Goal: Book appointment/travel/reservation

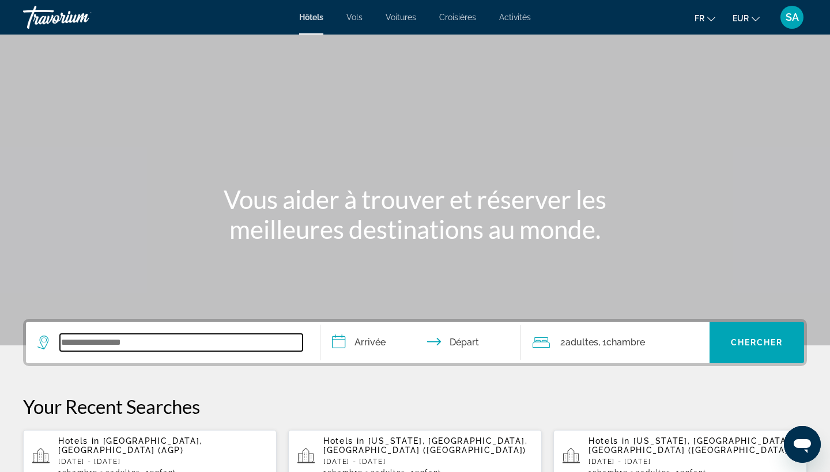
click at [184, 336] on input "Search widget" at bounding box center [181, 342] width 243 height 17
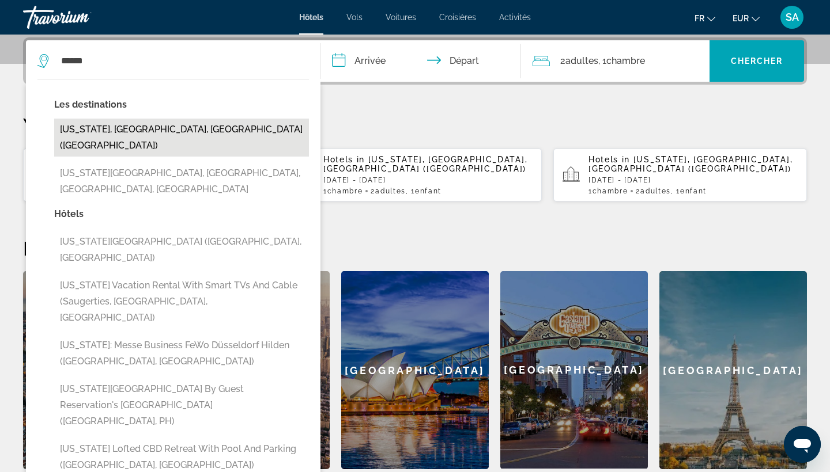
click at [211, 135] on button "New York, NY, United States (NYC)" at bounding box center [181, 138] width 255 height 38
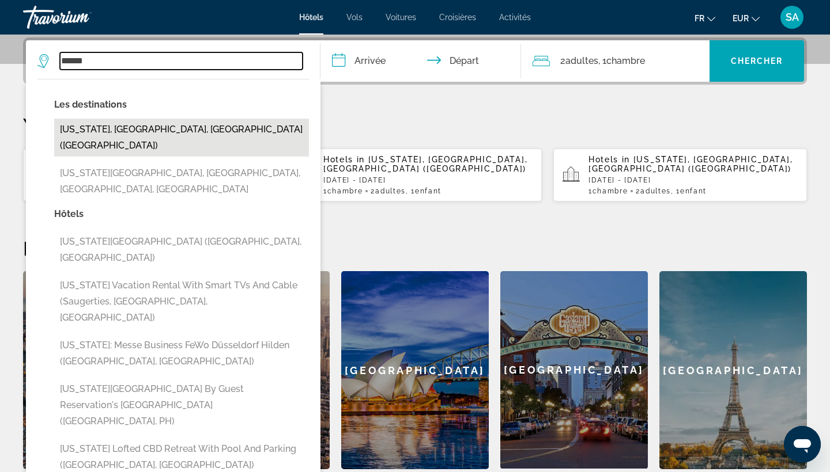
type input "**********"
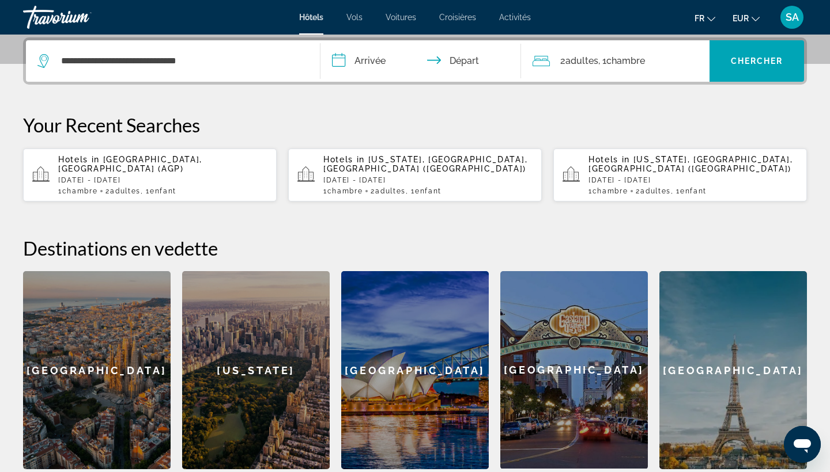
click at [377, 66] on input "**********" at bounding box center [422, 62] width 205 height 45
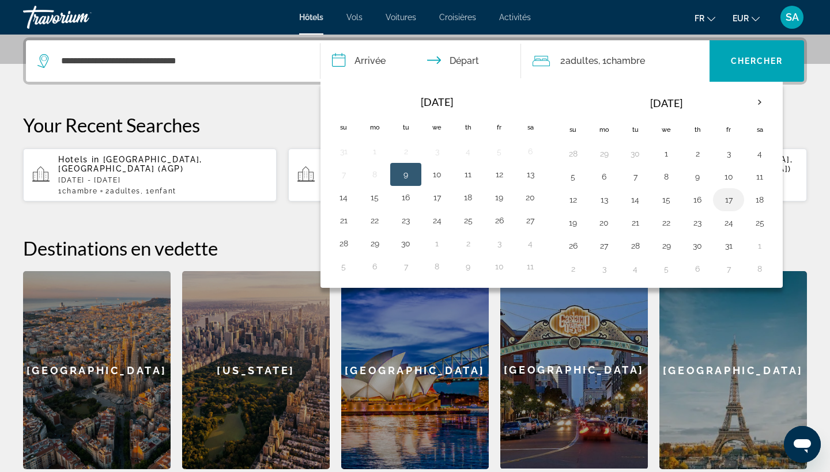
click at [728, 199] on button "17" at bounding box center [728, 200] width 18 height 16
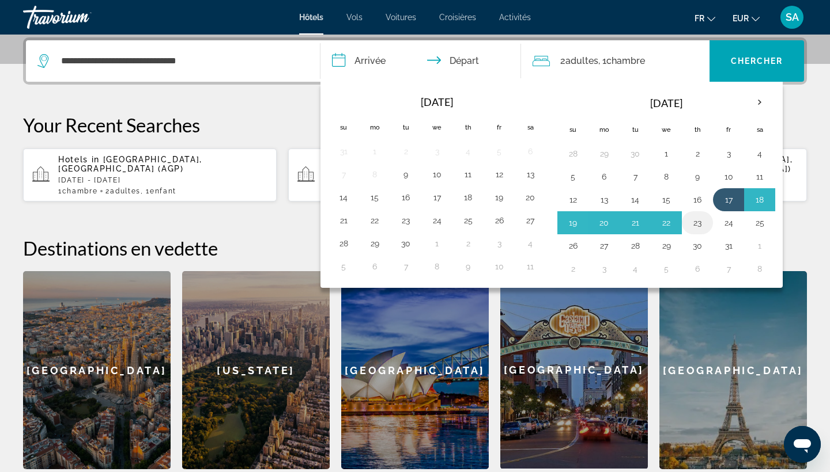
click at [700, 225] on button "23" at bounding box center [697, 223] width 18 height 16
type input "**********"
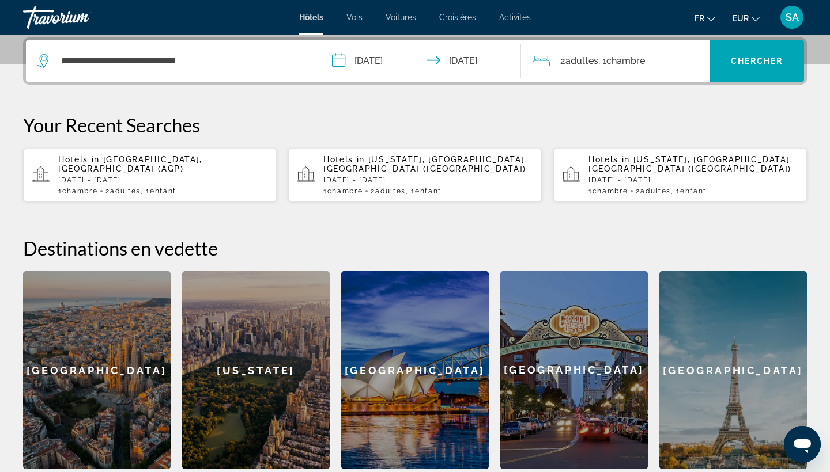
click at [656, 66] on div "2 Adulte Adultes , 1 Chambre pièces" at bounding box center [620, 61] width 177 height 16
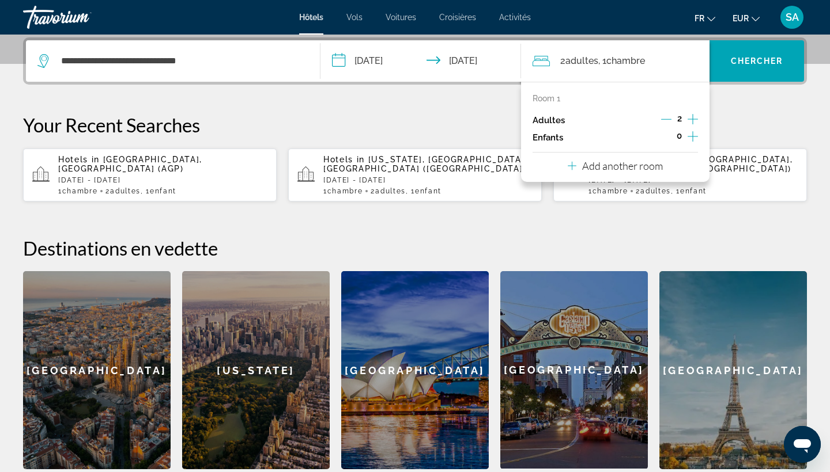
click at [694, 140] on icon "Increment children" at bounding box center [692, 137] width 10 height 14
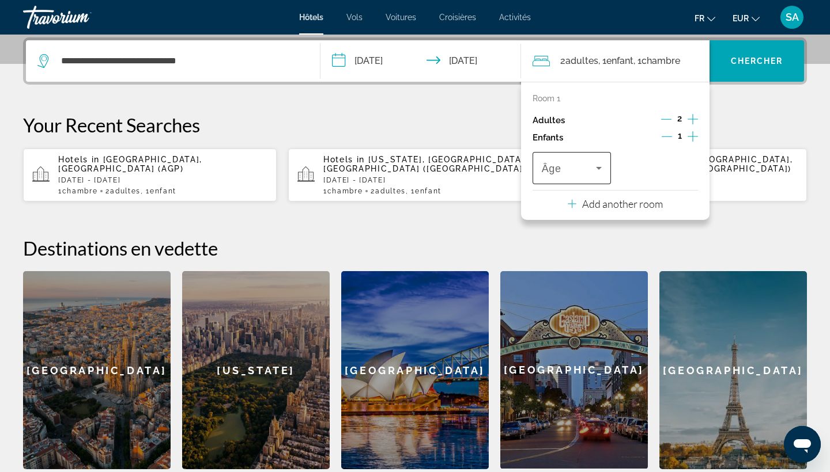
click at [563, 169] on span "Travelers: 2 adults, 1 child" at bounding box center [568, 168] width 54 height 14
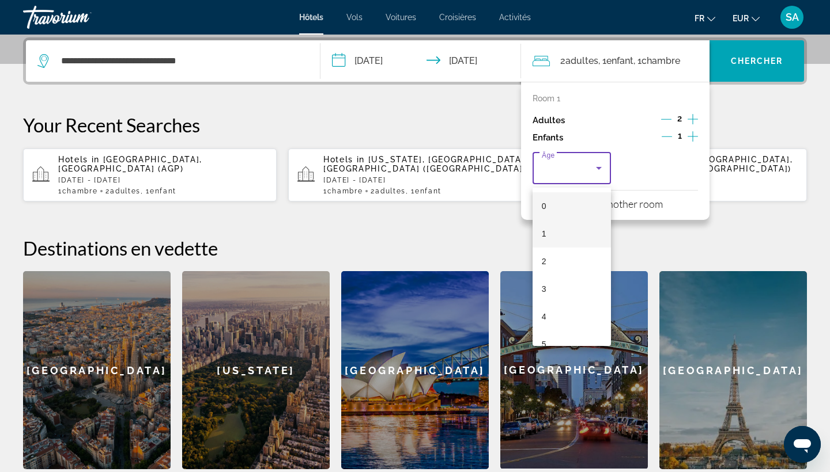
click at [548, 230] on mat-option "1" at bounding box center [571, 234] width 78 height 28
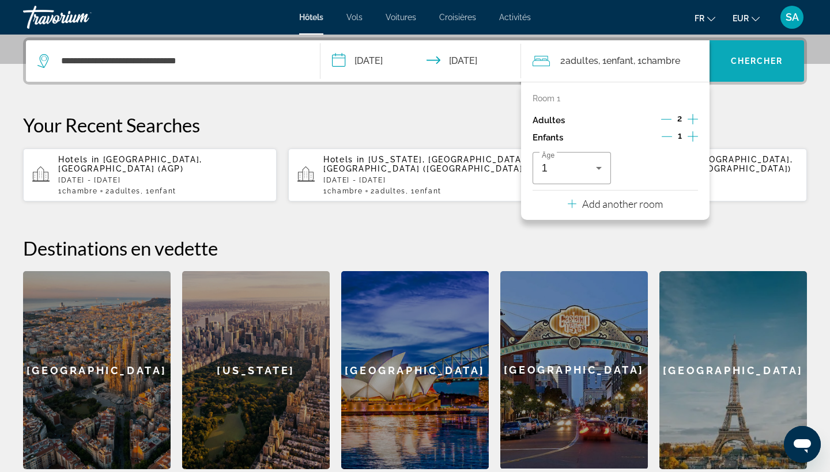
click at [745, 69] on span "Search widget" at bounding box center [756, 61] width 94 height 28
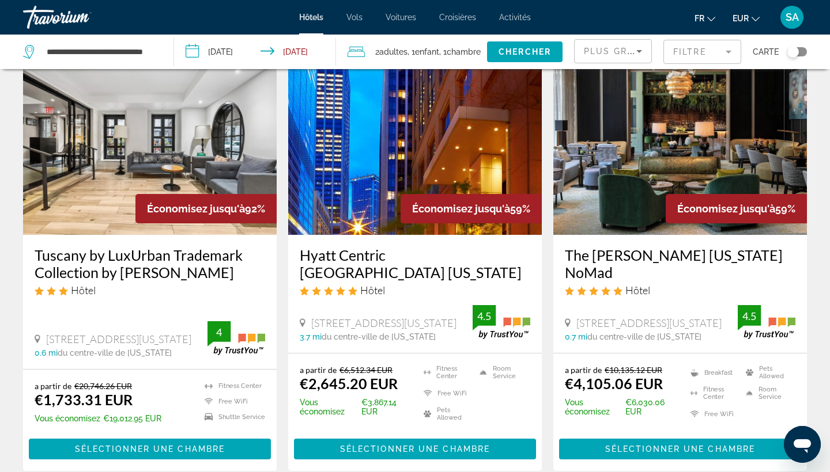
scroll to position [65, 0]
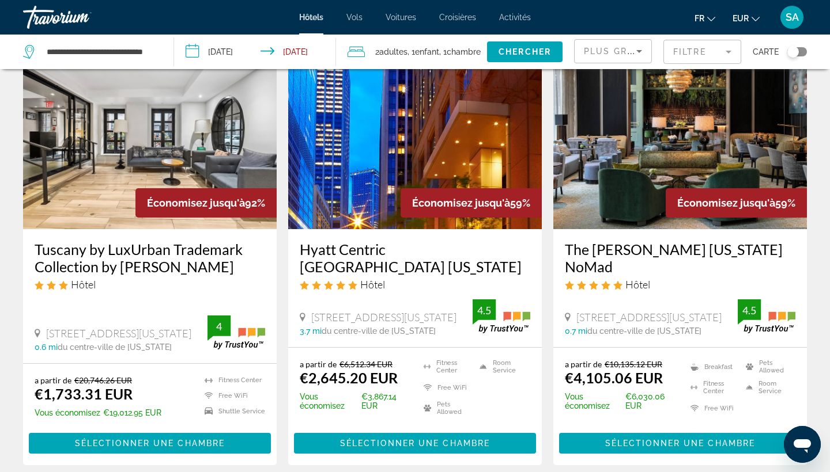
click at [164, 156] on img "Main content" at bounding box center [149, 137] width 253 height 184
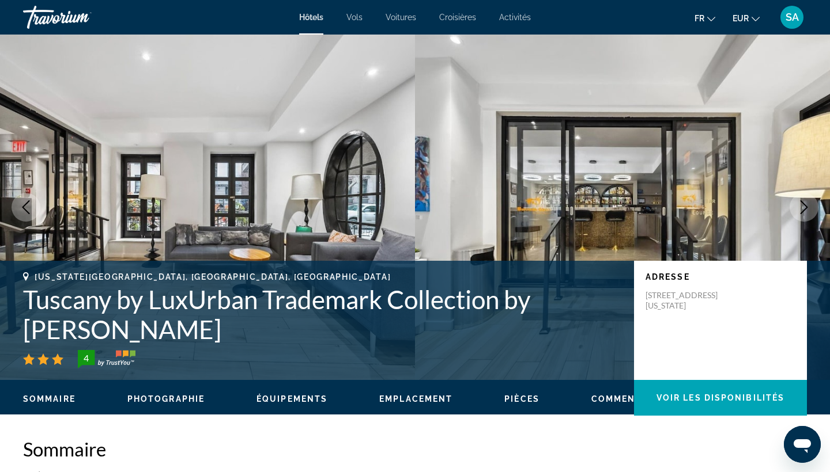
click at [808, 209] on icon "Next image" at bounding box center [804, 207] width 14 height 14
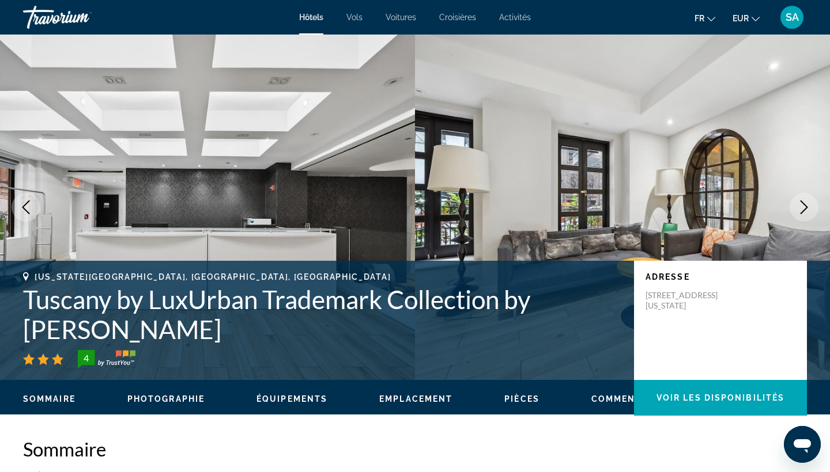
click at [808, 210] on icon "Next image" at bounding box center [804, 207] width 14 height 14
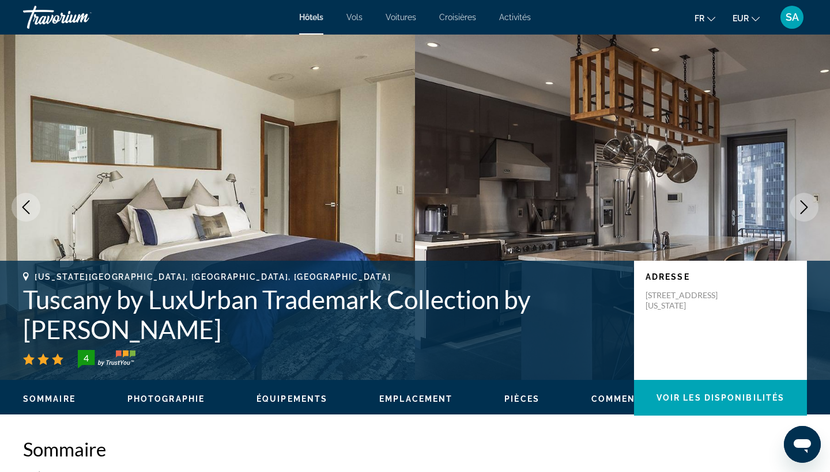
click at [808, 211] on icon "Next image" at bounding box center [804, 207] width 14 height 14
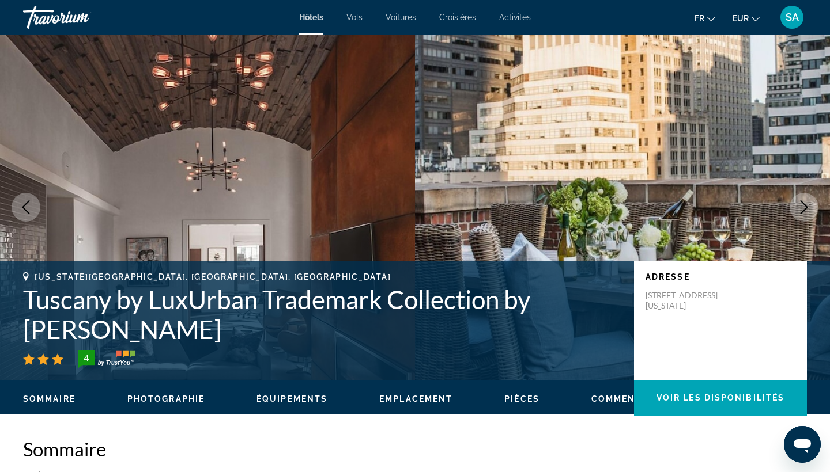
click at [808, 211] on icon "Next image" at bounding box center [804, 207] width 14 height 14
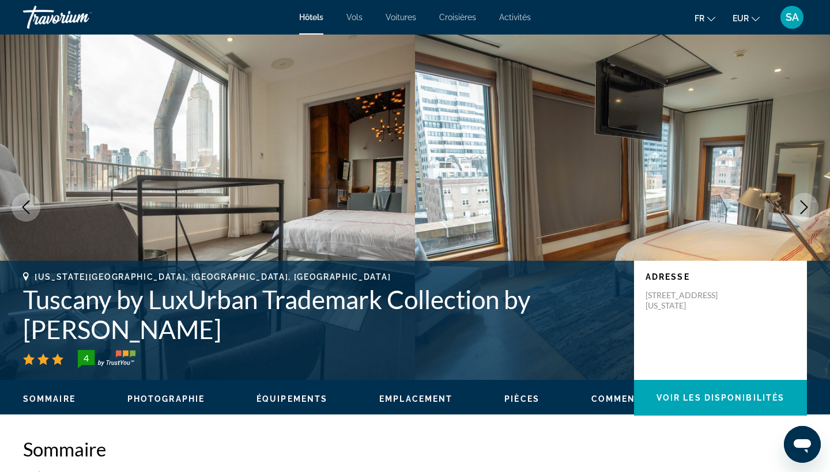
click at [808, 211] on icon "Next image" at bounding box center [804, 207] width 14 height 14
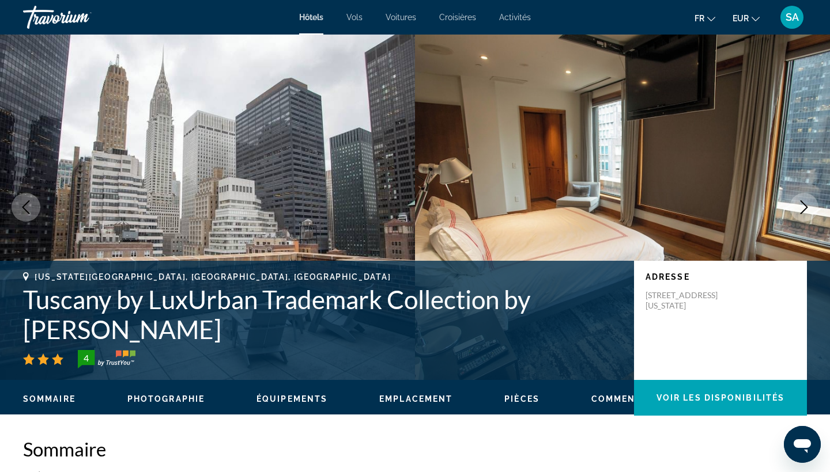
click at [808, 212] on icon "Next image" at bounding box center [804, 207] width 14 height 14
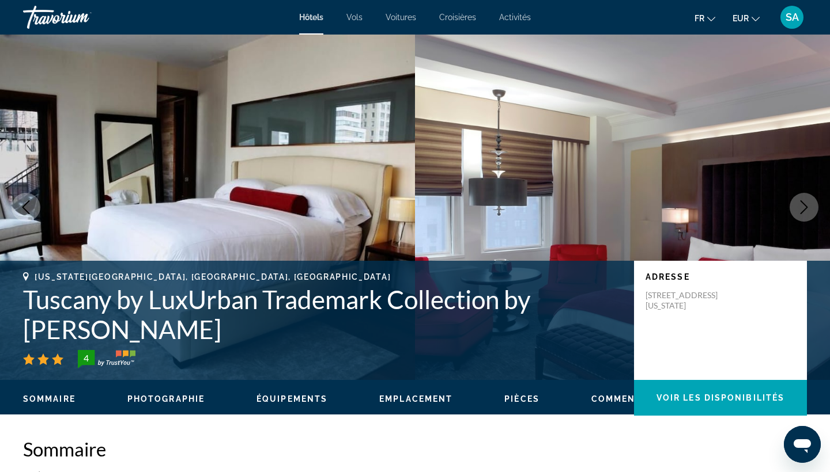
click at [808, 213] on icon "Next image" at bounding box center [804, 207] width 14 height 14
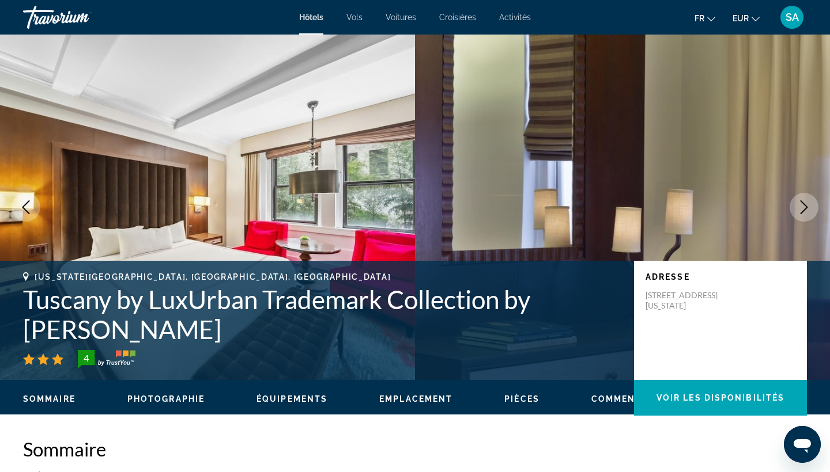
click at [808, 213] on icon "Next image" at bounding box center [804, 207] width 14 height 14
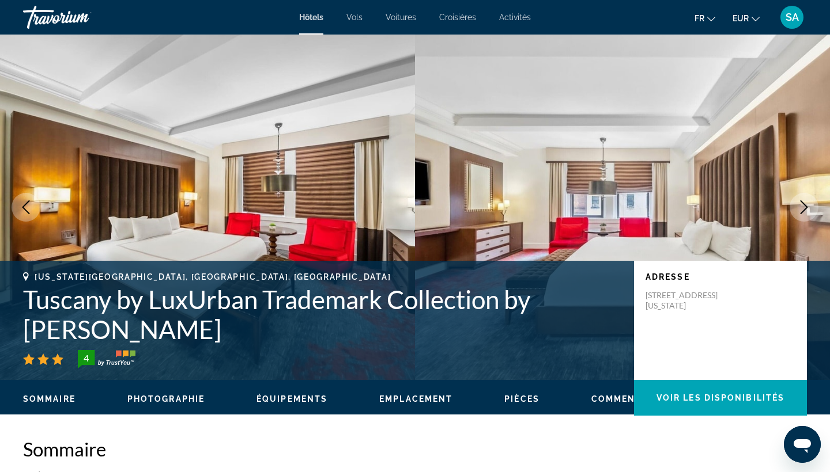
click at [808, 213] on icon "Next image" at bounding box center [804, 207] width 14 height 14
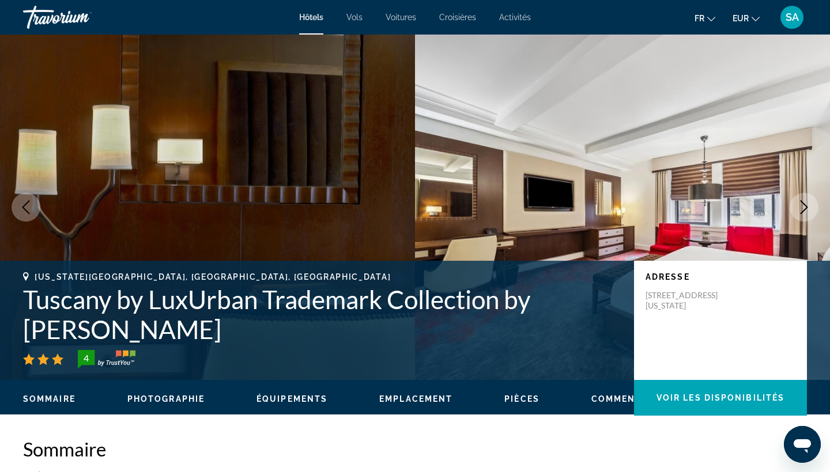
click at [808, 213] on icon "Next image" at bounding box center [804, 207] width 14 height 14
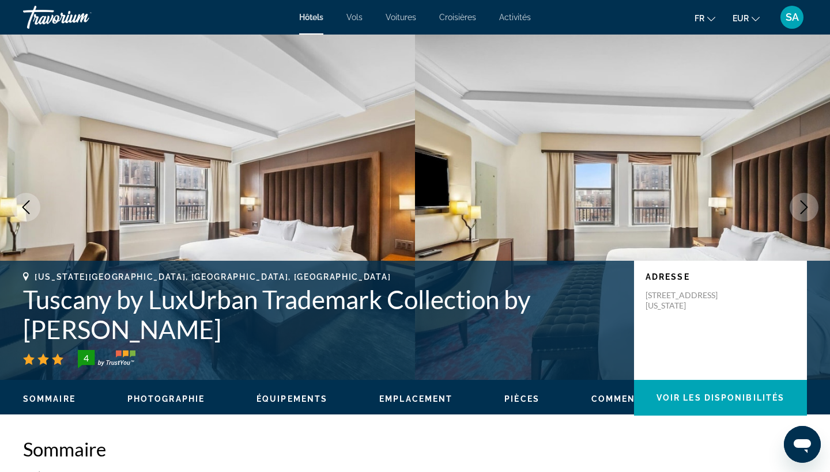
click at [808, 213] on icon "Next image" at bounding box center [804, 207] width 14 height 14
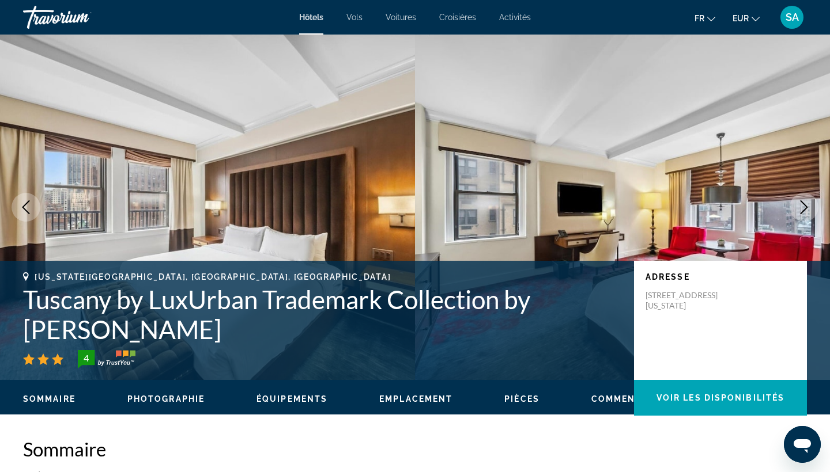
click at [808, 213] on icon "Next image" at bounding box center [804, 207] width 14 height 14
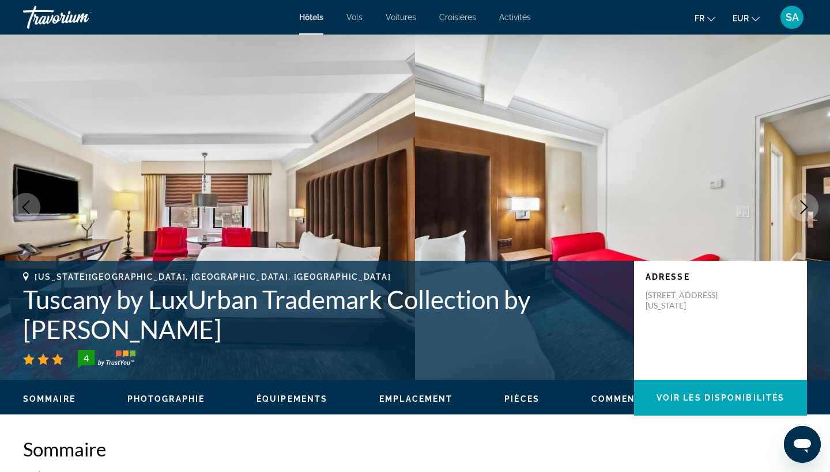
click at [808, 213] on icon "Next image" at bounding box center [804, 207] width 14 height 14
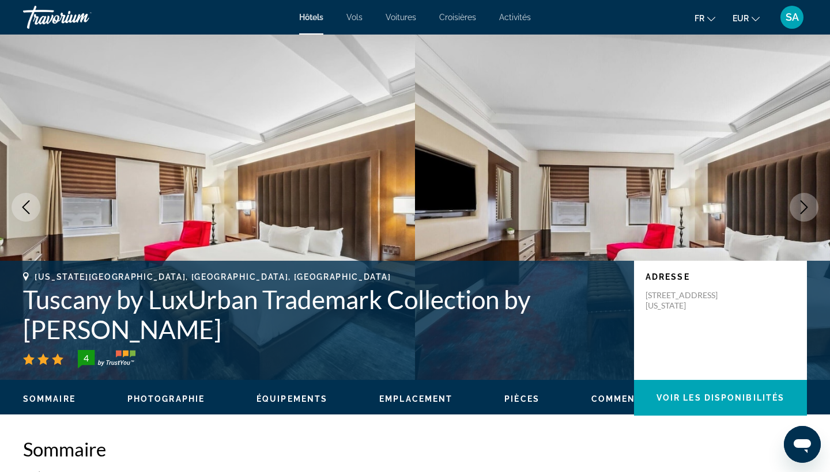
click at [129, 303] on h1 "Tuscany by LuxUrban Trademark Collection by Wyndham" at bounding box center [322, 315] width 599 height 60
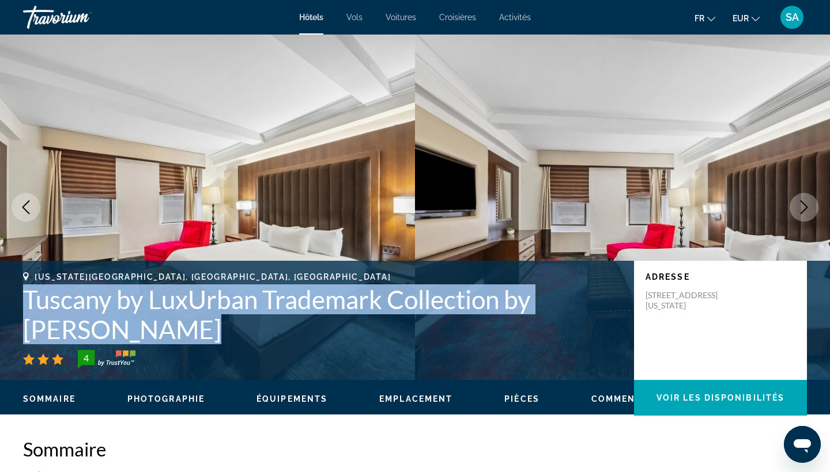
click at [129, 303] on h1 "Tuscany by LuxUrban Trademark Collection by Wyndham" at bounding box center [322, 315] width 599 height 60
copy h1 "Tuscany by LuxUrban Trademark Collection by Wyndham"
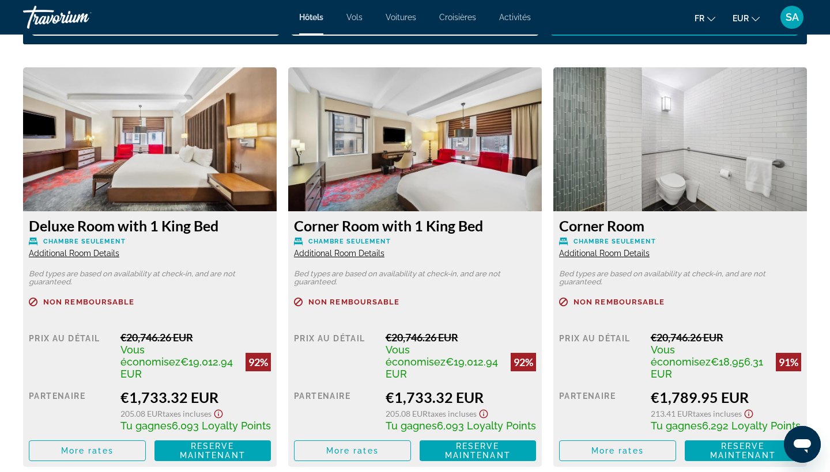
scroll to position [1562, 0]
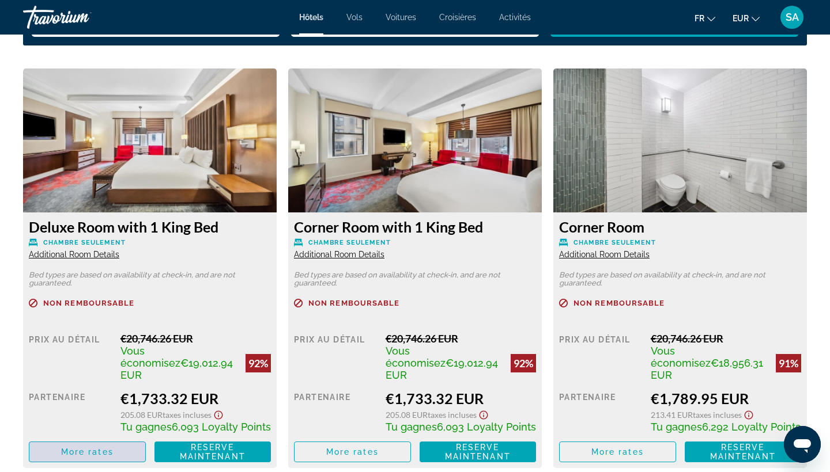
click at [66, 448] on span "More rates" at bounding box center [87, 452] width 52 height 9
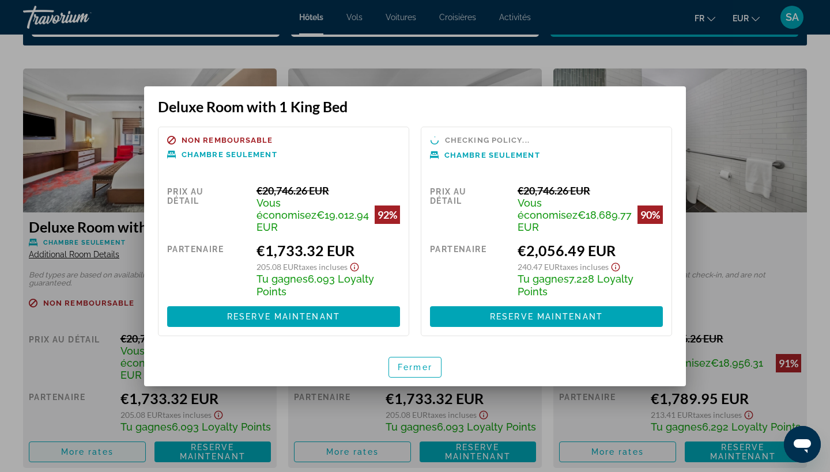
scroll to position [0, 0]
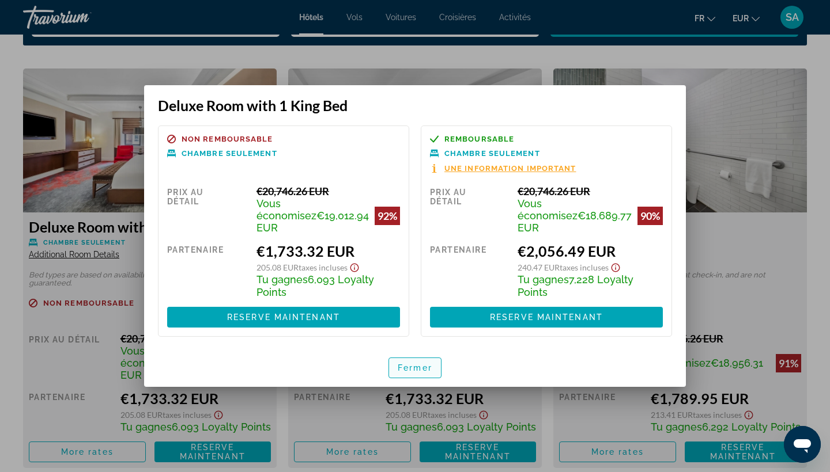
click at [407, 355] on span "button" at bounding box center [415, 368] width 52 height 28
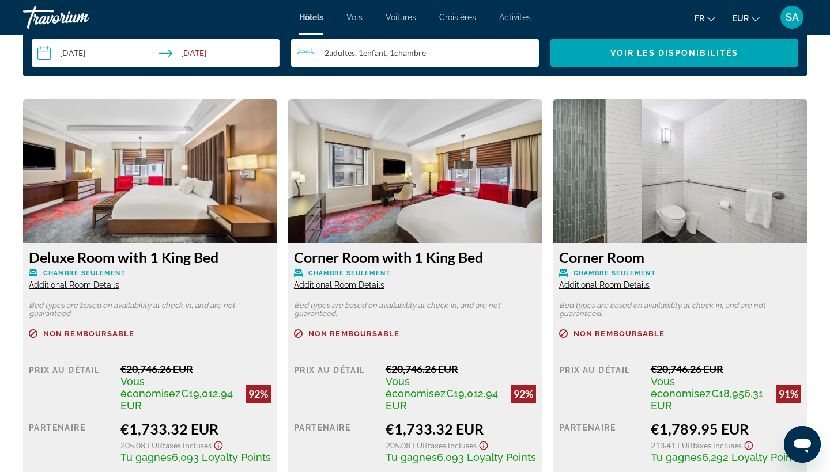
scroll to position [1536, 0]
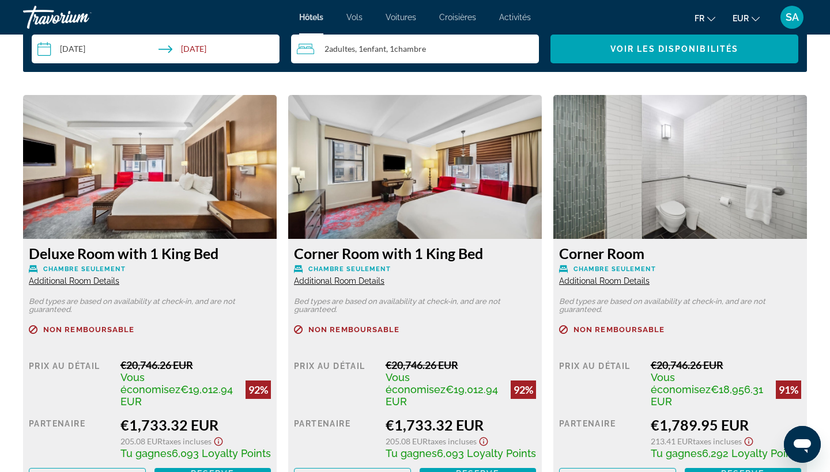
click at [97, 285] on span "Additional Room Details" at bounding box center [74, 281] width 90 height 9
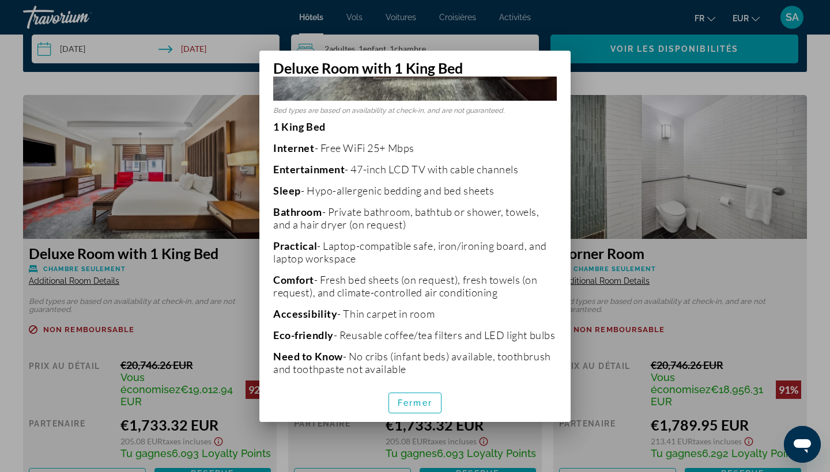
scroll to position [180, 0]
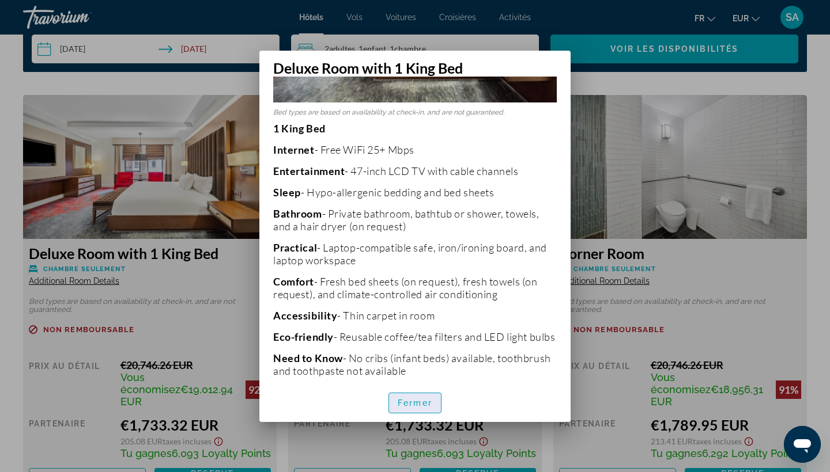
click at [438, 399] on span "button" at bounding box center [415, 403] width 52 height 28
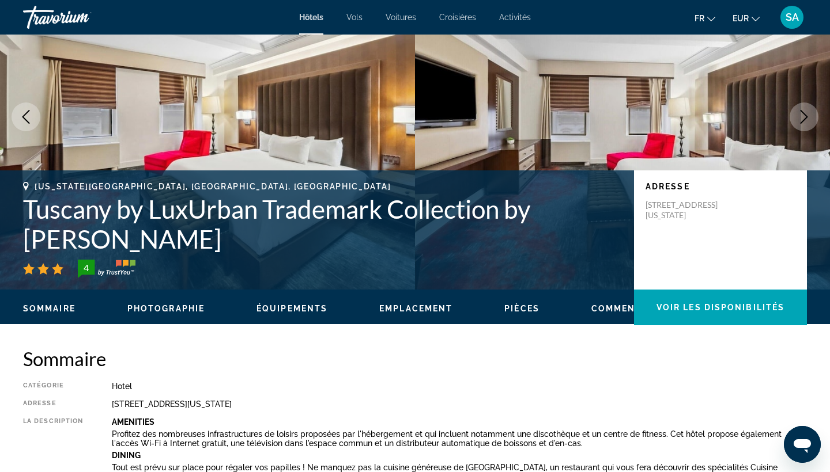
scroll to position [94, 0]
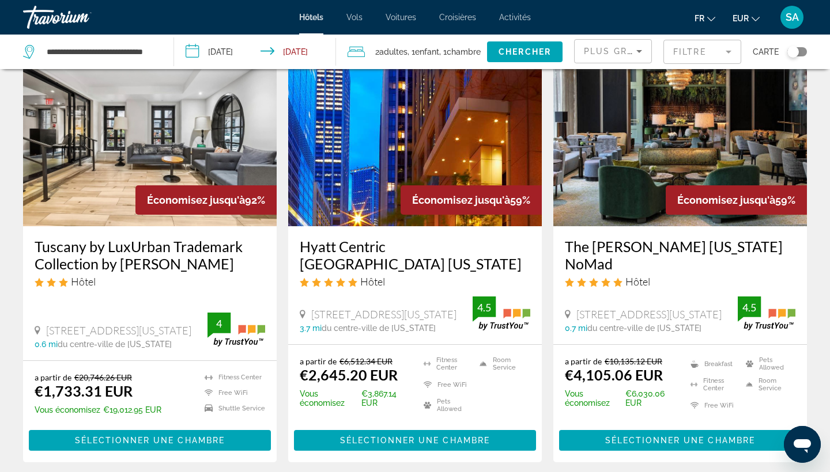
scroll to position [71, 0]
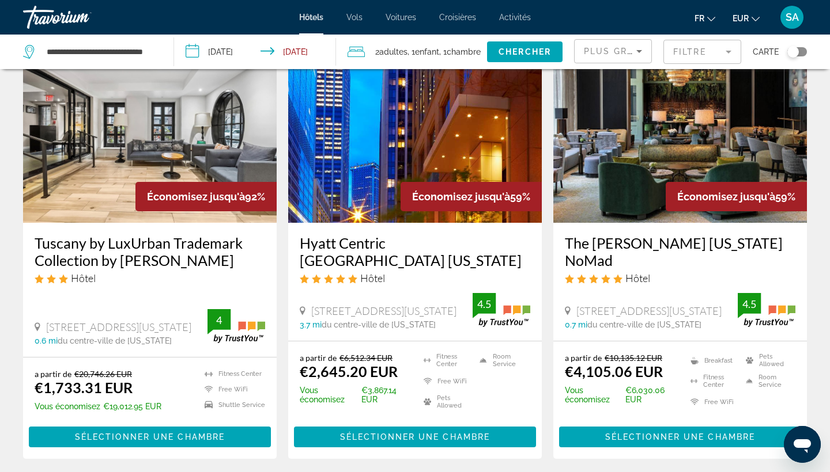
click at [446, 142] on img "Main content" at bounding box center [414, 131] width 253 height 184
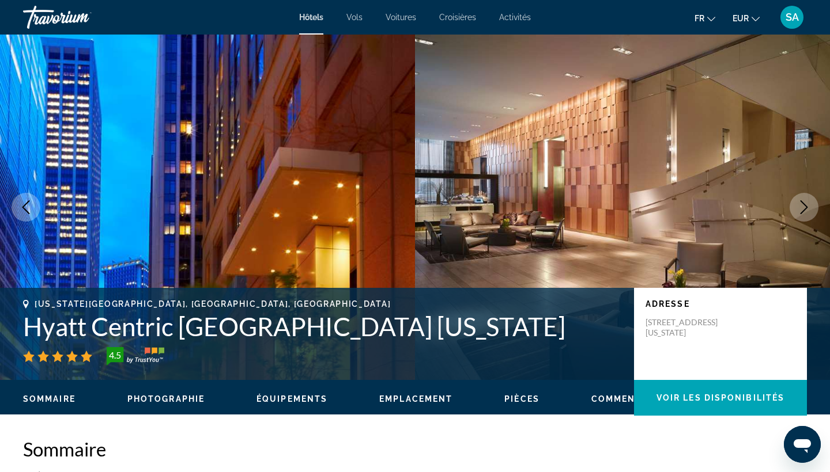
click at [146, 328] on h1 "Hyatt Centric Wall Street New York" at bounding box center [322, 327] width 599 height 30
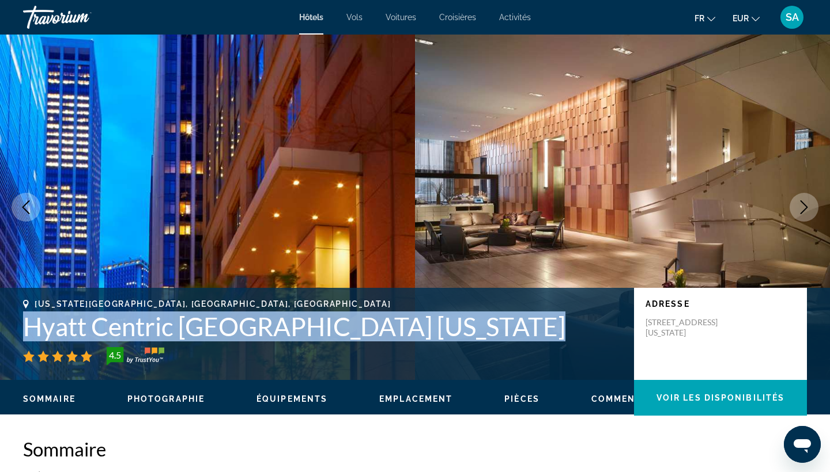
click at [146, 328] on h1 "Hyatt Centric Wall Street New York" at bounding box center [322, 327] width 599 height 30
copy h1 "Hyatt Centric Wall Street New York"
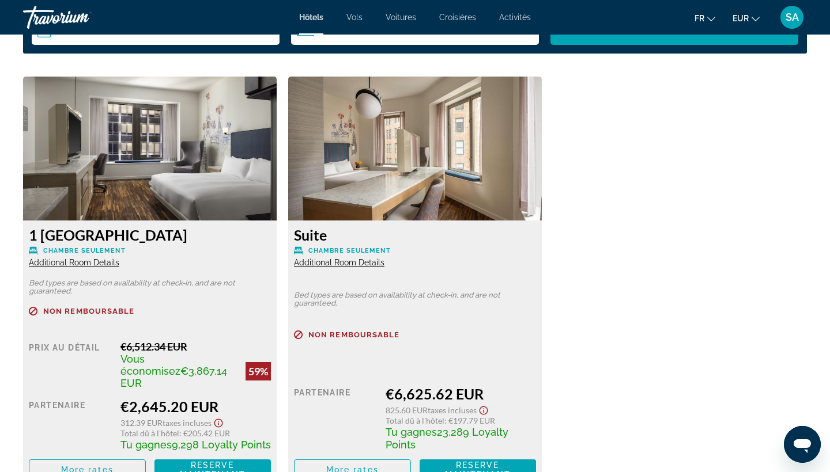
scroll to position [1554, 0]
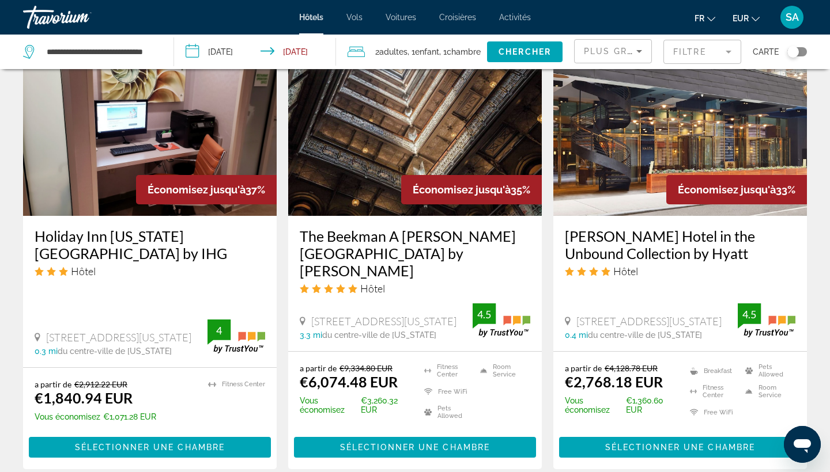
scroll to position [1433, 0]
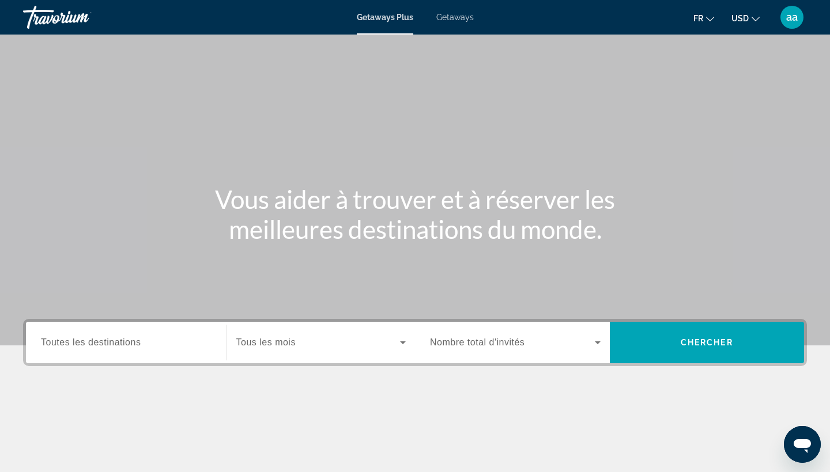
click at [460, 16] on span "Getaways" at bounding box center [454, 17] width 37 height 9
click at [124, 347] on span "Toutes les destinations" at bounding box center [91, 343] width 100 height 10
click at [124, 347] on input "Destination Toutes les destinations" at bounding box center [126, 343] width 171 height 14
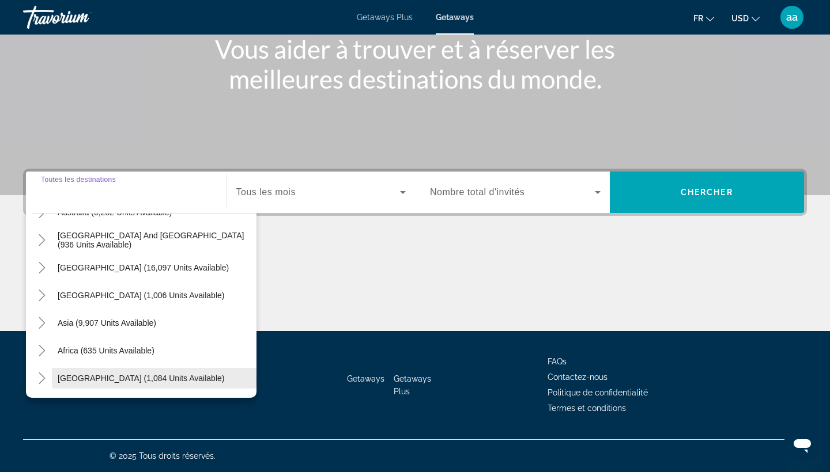
scroll to position [187, 0]
click at [42, 379] on icon "Toggle Middle East (1,084 units available)" at bounding box center [42, 379] width 12 height 12
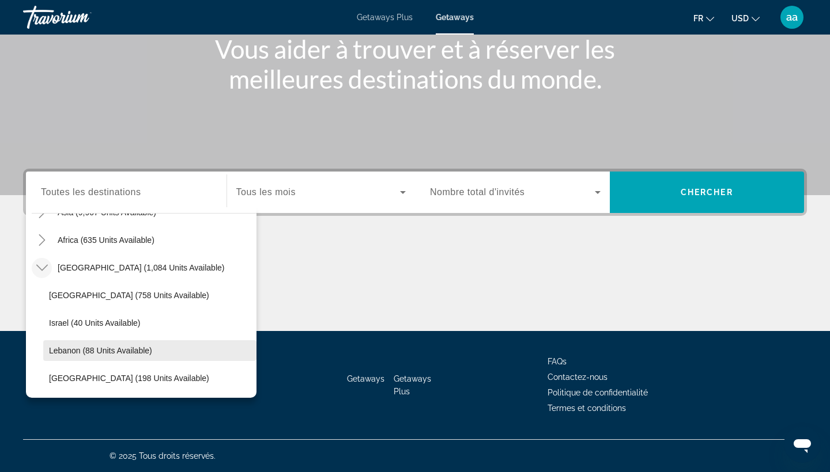
scroll to position [297, 0]
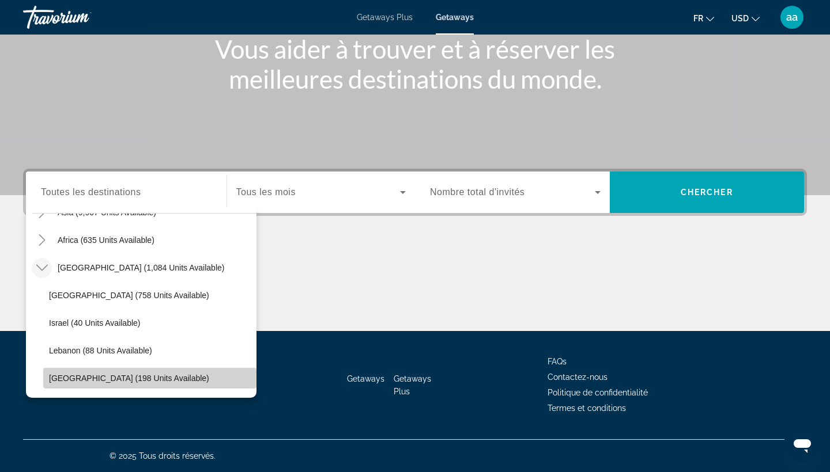
click at [88, 373] on span "Search widget" at bounding box center [149, 379] width 213 height 28
type input "**********"
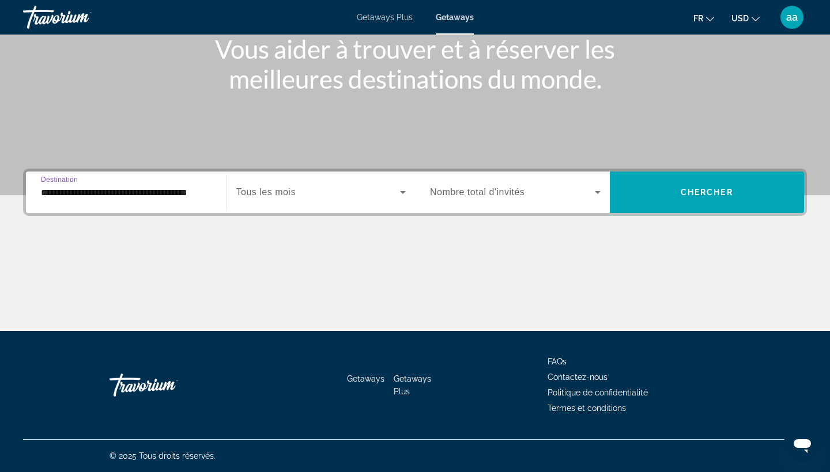
click at [307, 195] on span "Search widget" at bounding box center [318, 192] width 164 height 14
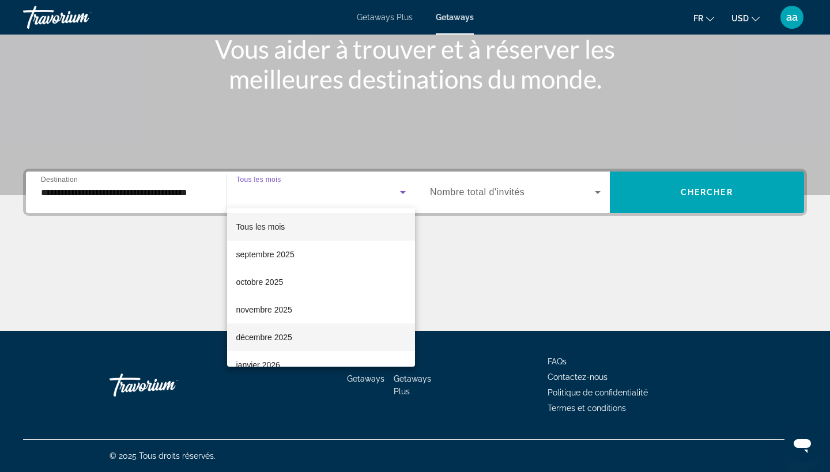
click at [266, 331] on span "décembre 2025" at bounding box center [264, 338] width 56 height 14
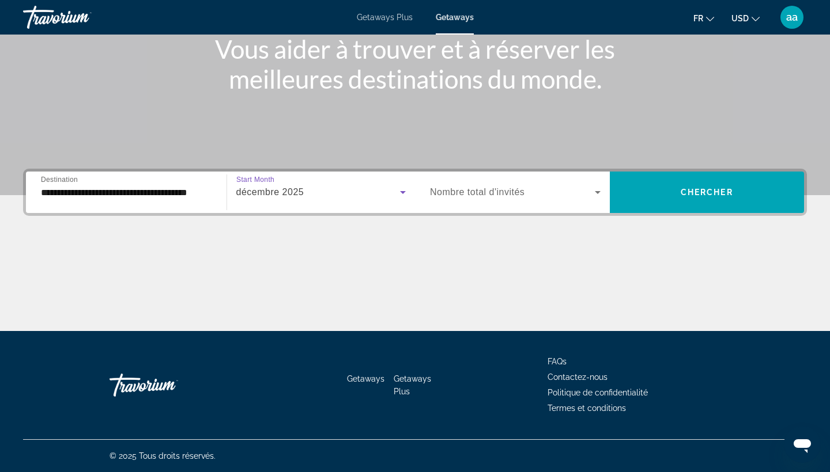
click at [482, 188] on span "Nombre total d'invités" at bounding box center [477, 192] width 94 height 10
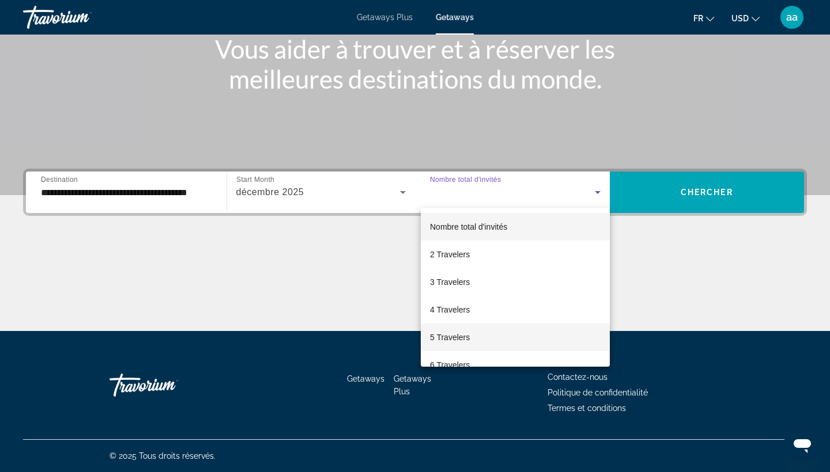
click at [450, 334] on span "5 Travelers" at bounding box center [450, 338] width 40 height 14
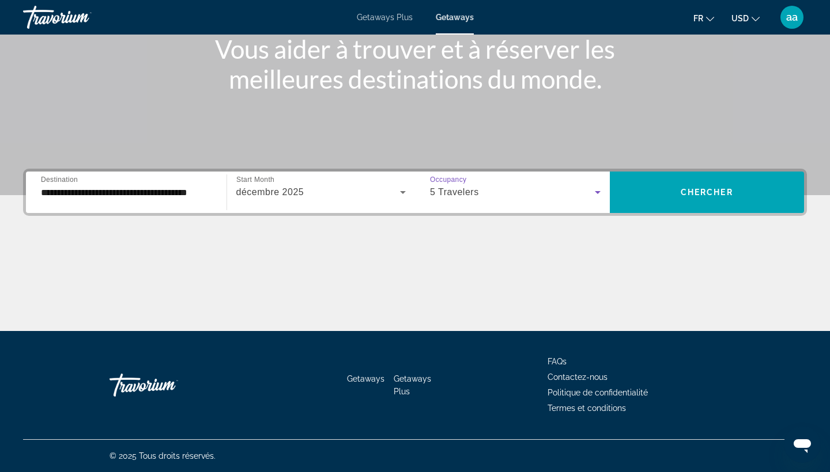
click at [588, 189] on div "5 Travelers" at bounding box center [512, 192] width 165 height 14
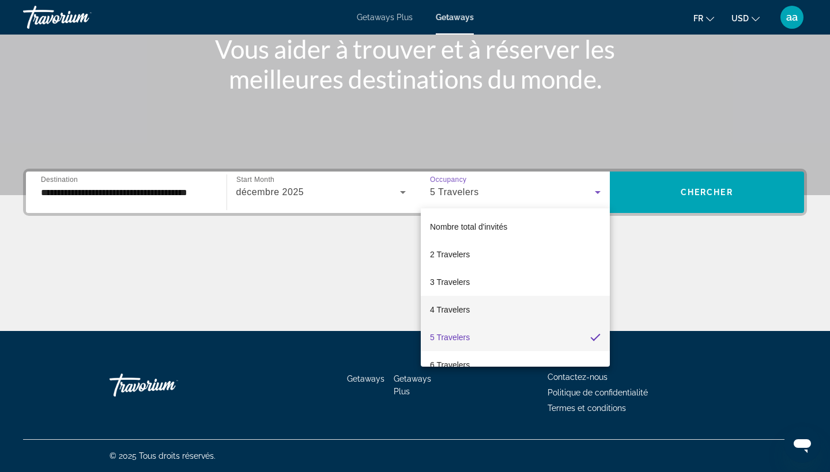
click at [515, 316] on mat-option "4 Travelers" at bounding box center [515, 310] width 189 height 28
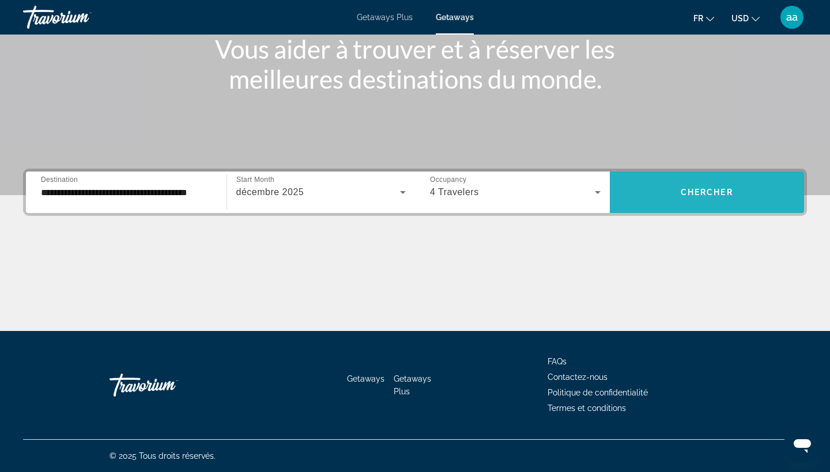
click at [666, 200] on span "Search widget" at bounding box center [706, 193] width 195 height 28
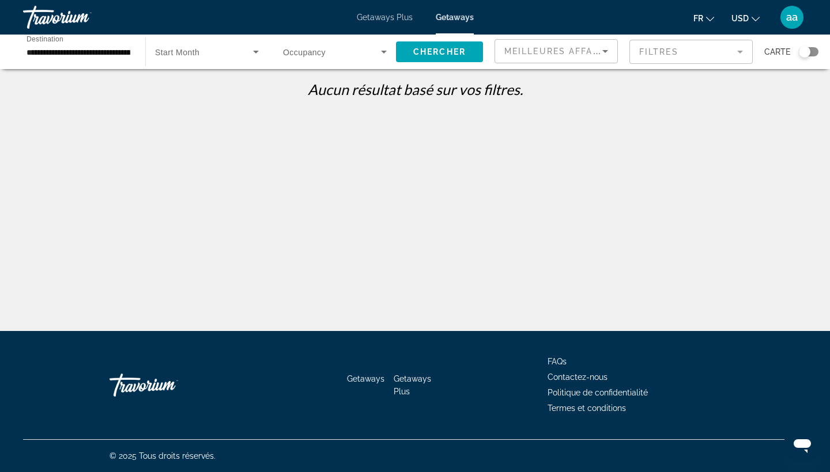
click at [248, 49] on span "Search widget" at bounding box center [204, 52] width 98 height 14
click at [248, 49] on div at bounding box center [415, 236] width 830 height 472
